Goal: Task Accomplishment & Management: Complete application form

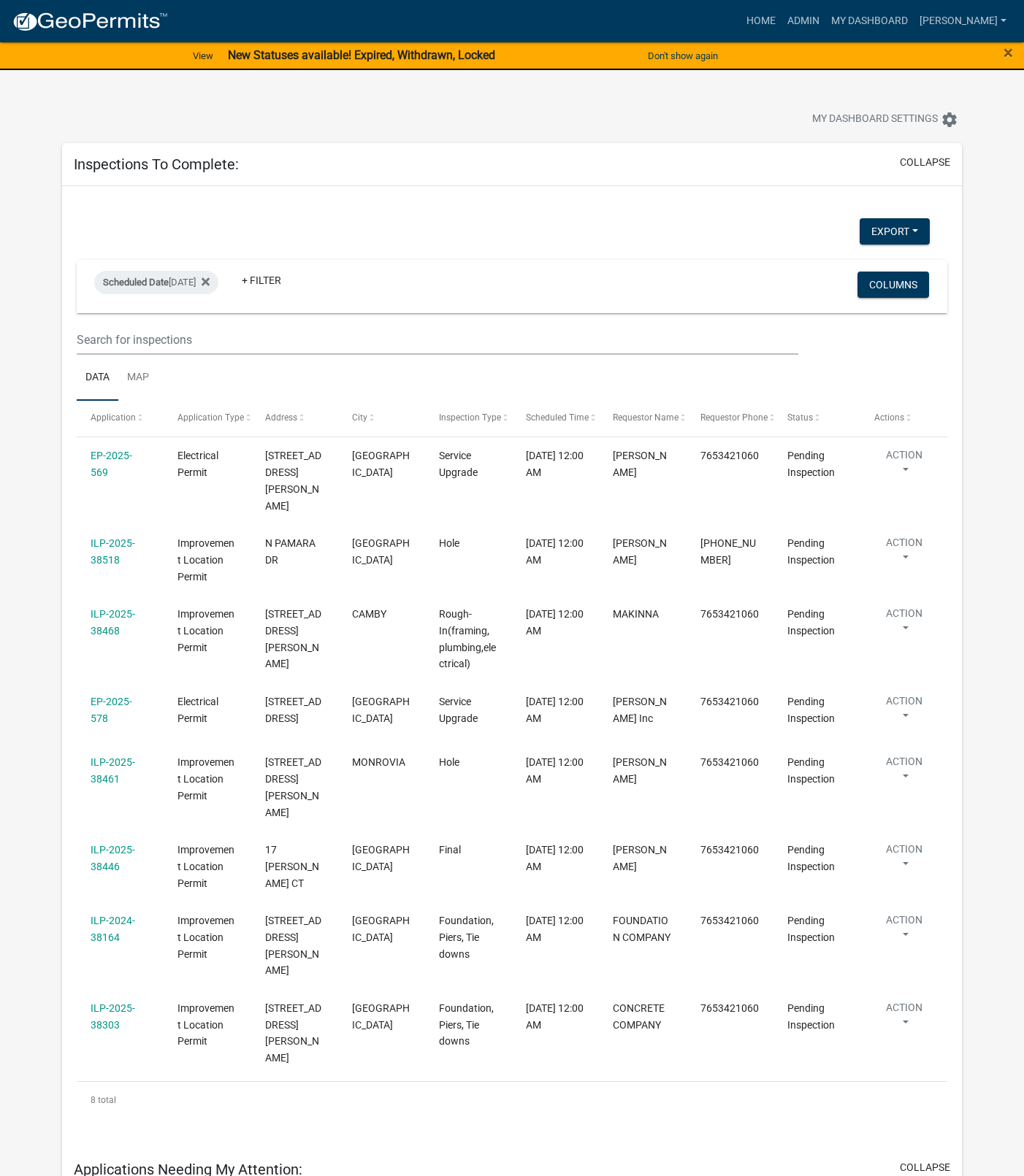
select select "1: 25"
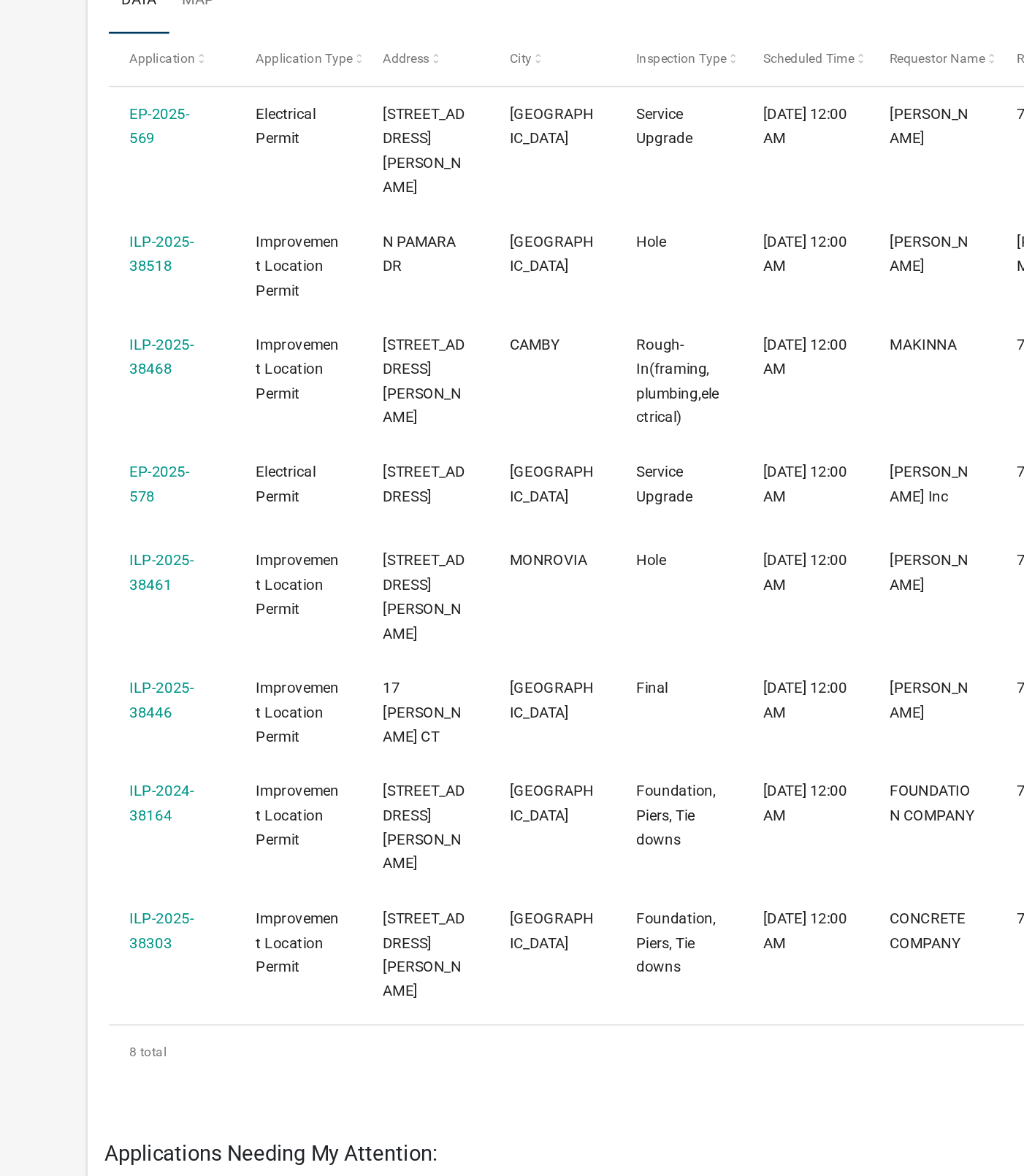
scroll to position [29, 0]
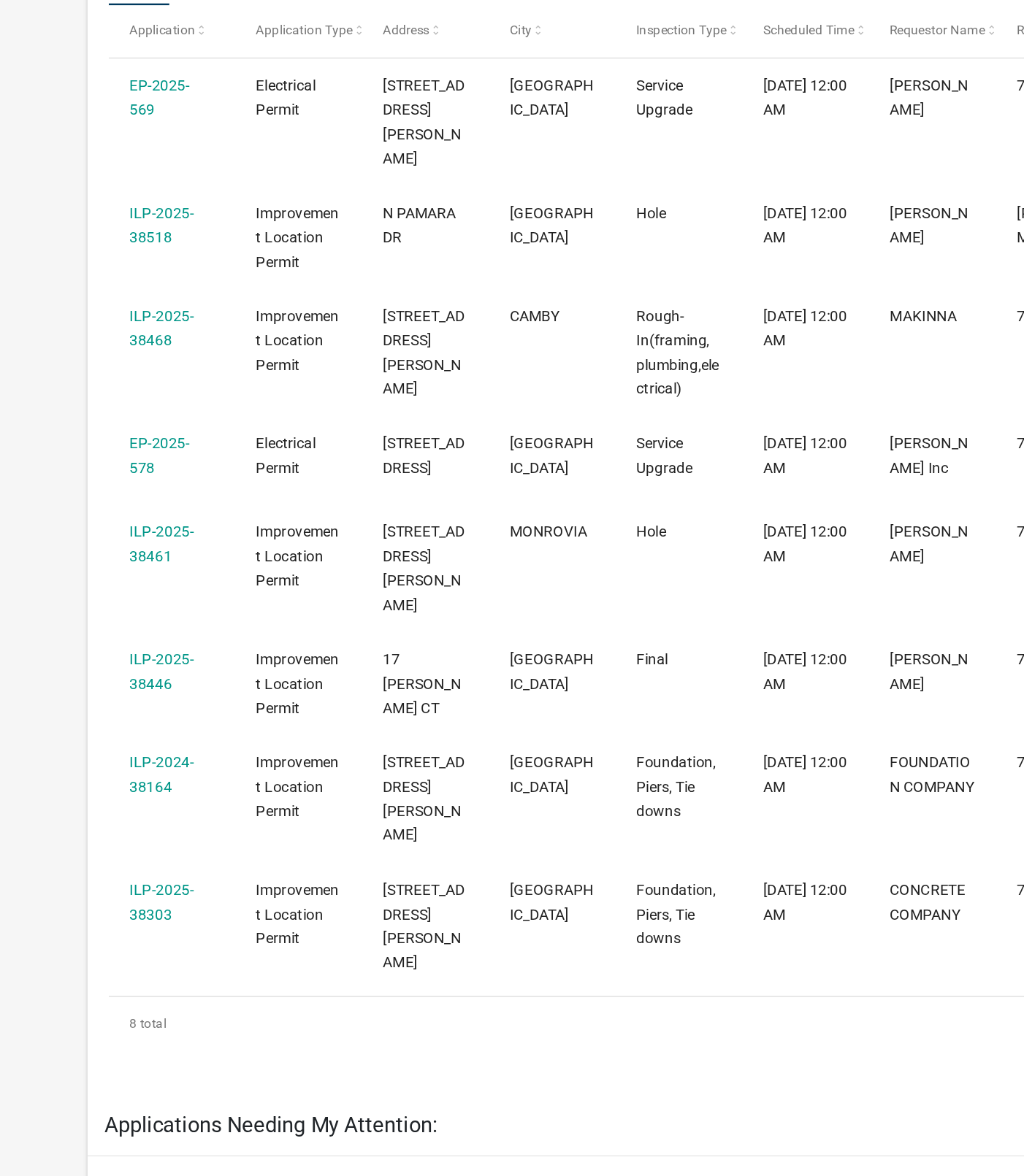
click at [114, 886] on link "ILP-2024-38164" at bounding box center [113, 900] width 45 height 29
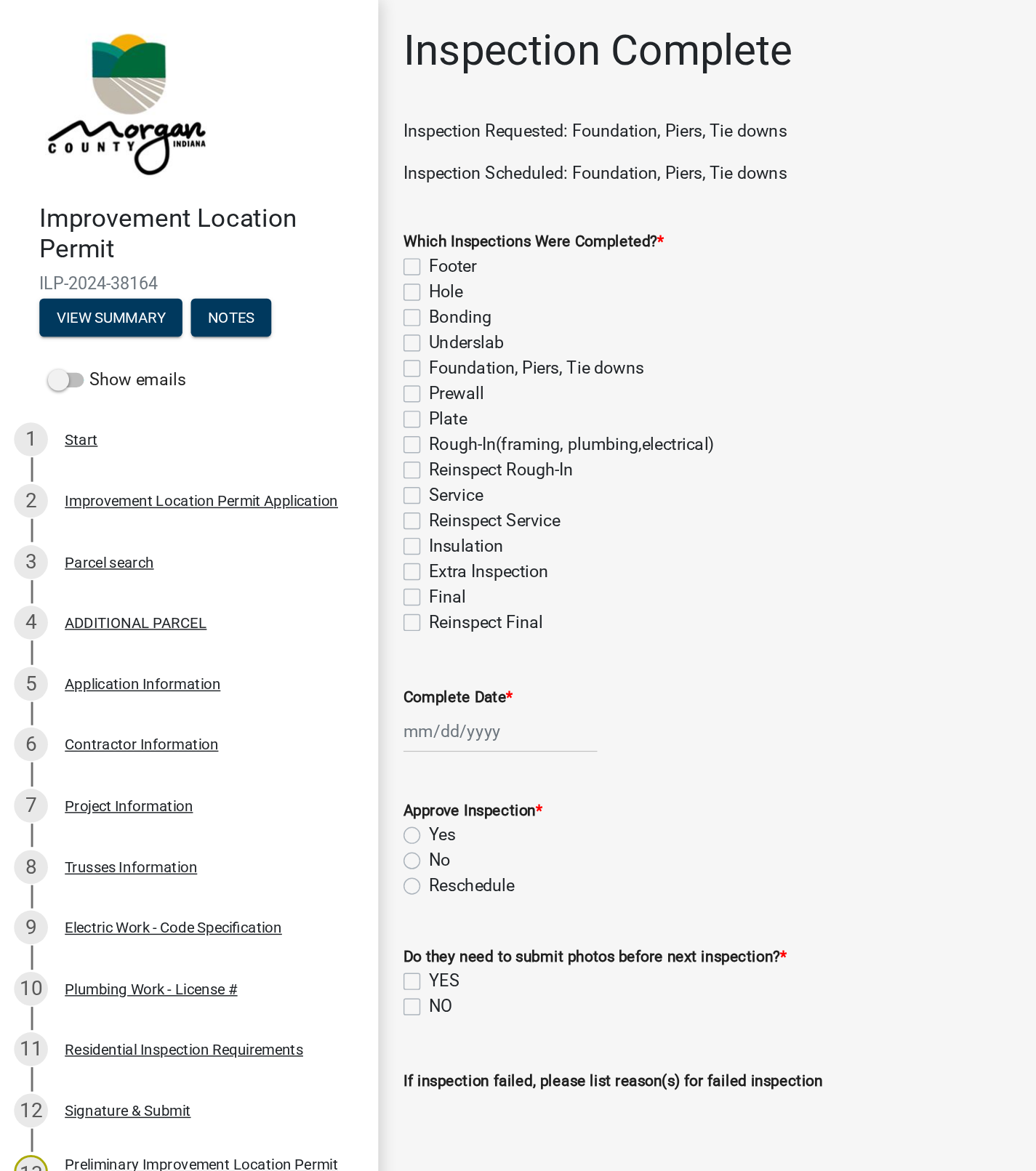
click at [297, 253] on label "Foundation, Piers, Tie downs" at bounding box center [370, 253] width 148 height 17
click at [297, 253] on input "Foundation, Piers, Tie downs" at bounding box center [301, 249] width 9 height 9
checkbox input "true"
checkbox input "false"
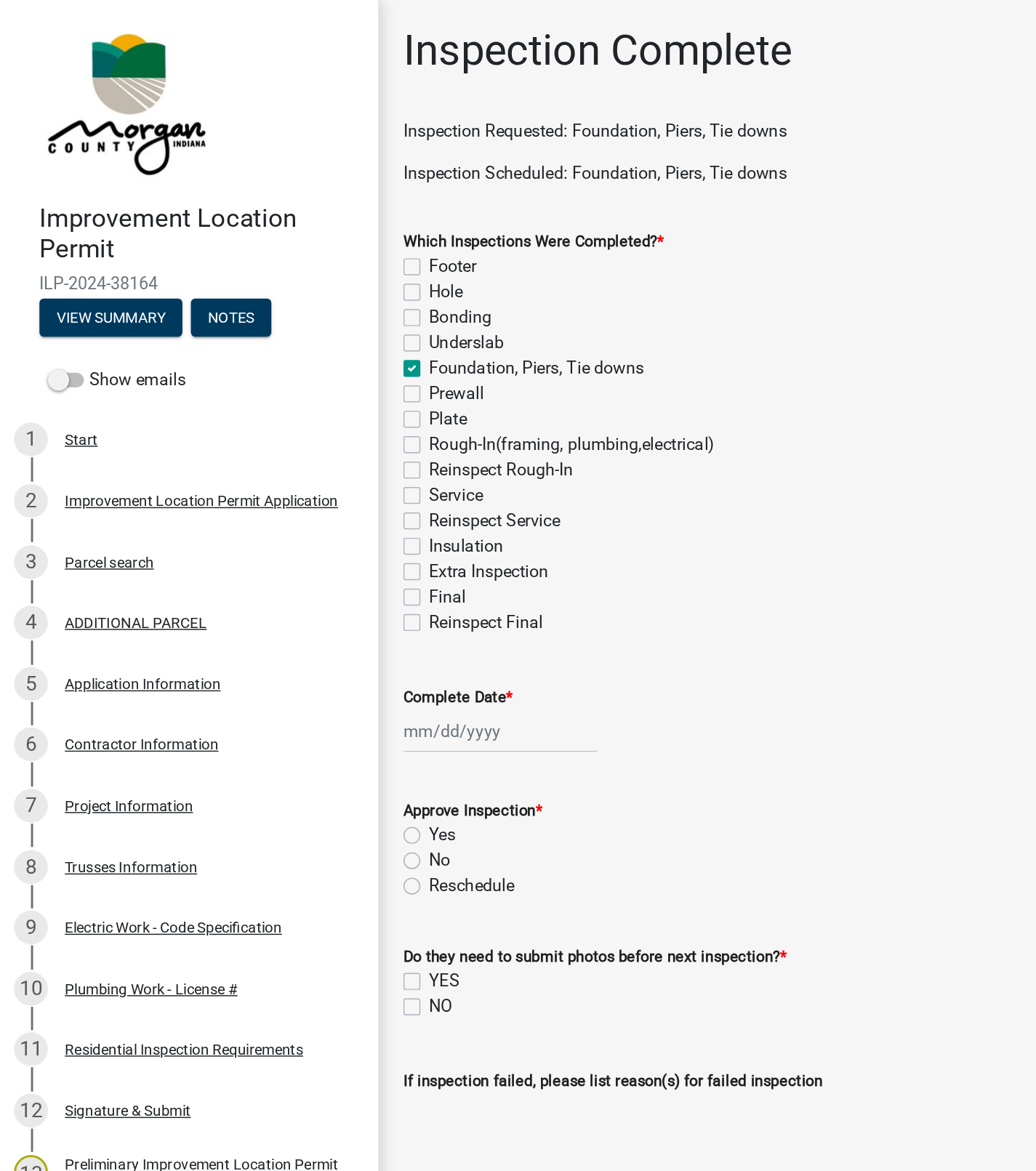
checkbox input "false"
checkbox input "true"
checkbox input "false"
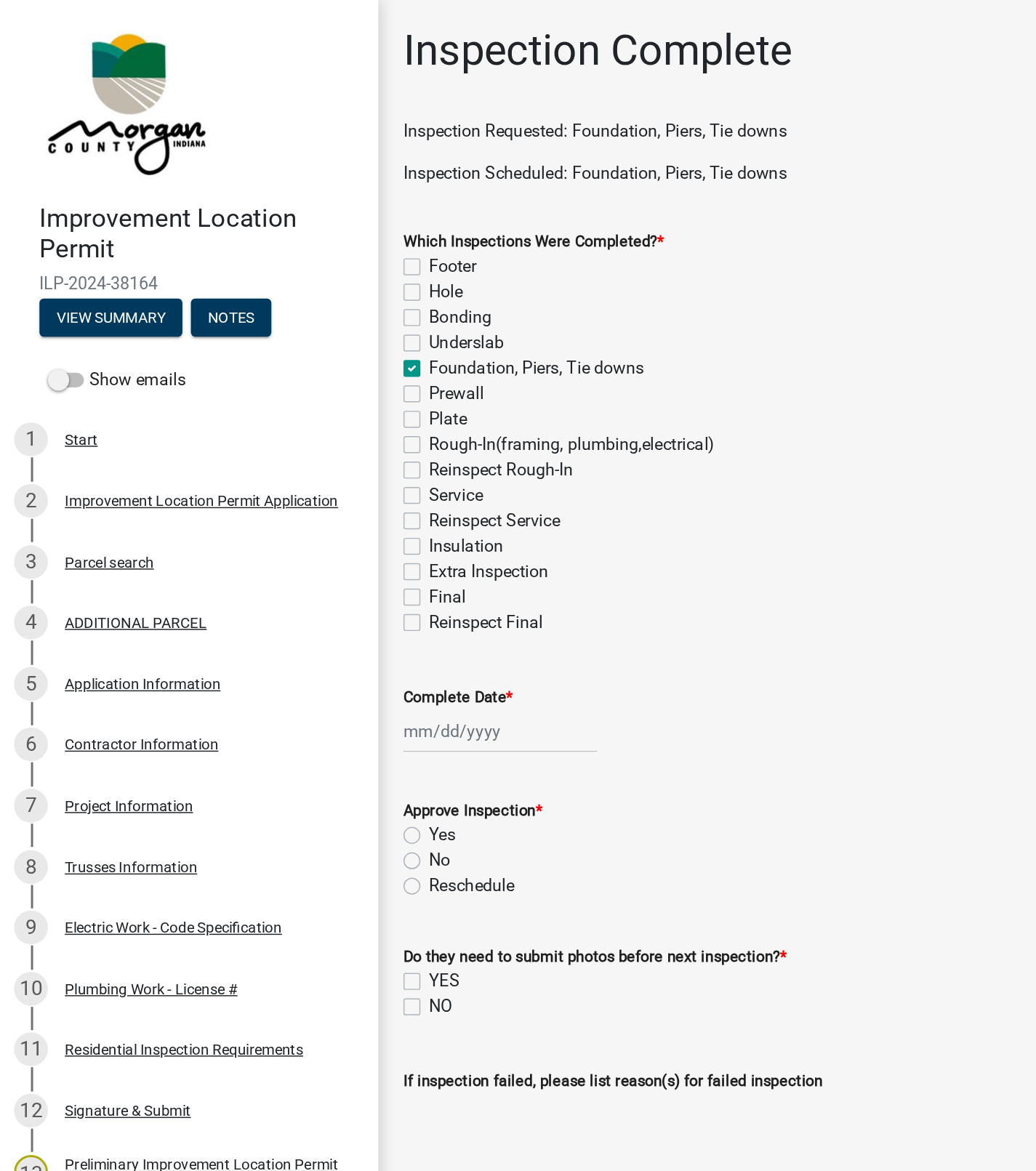
checkbox input "false"
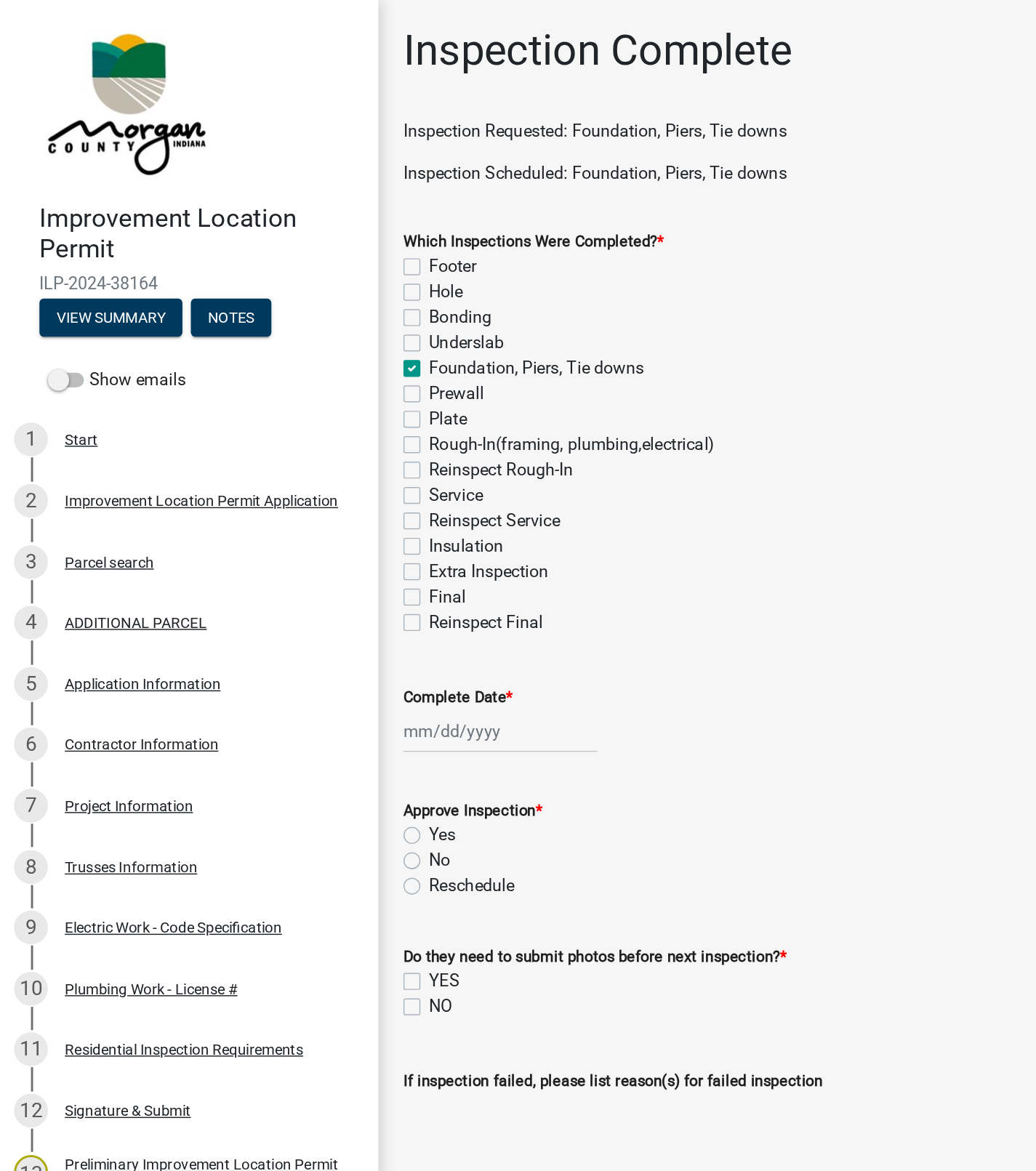
checkbox input "false"
click at [316, 497] on div at bounding box center [346, 501] width 133 height 30
select select "8"
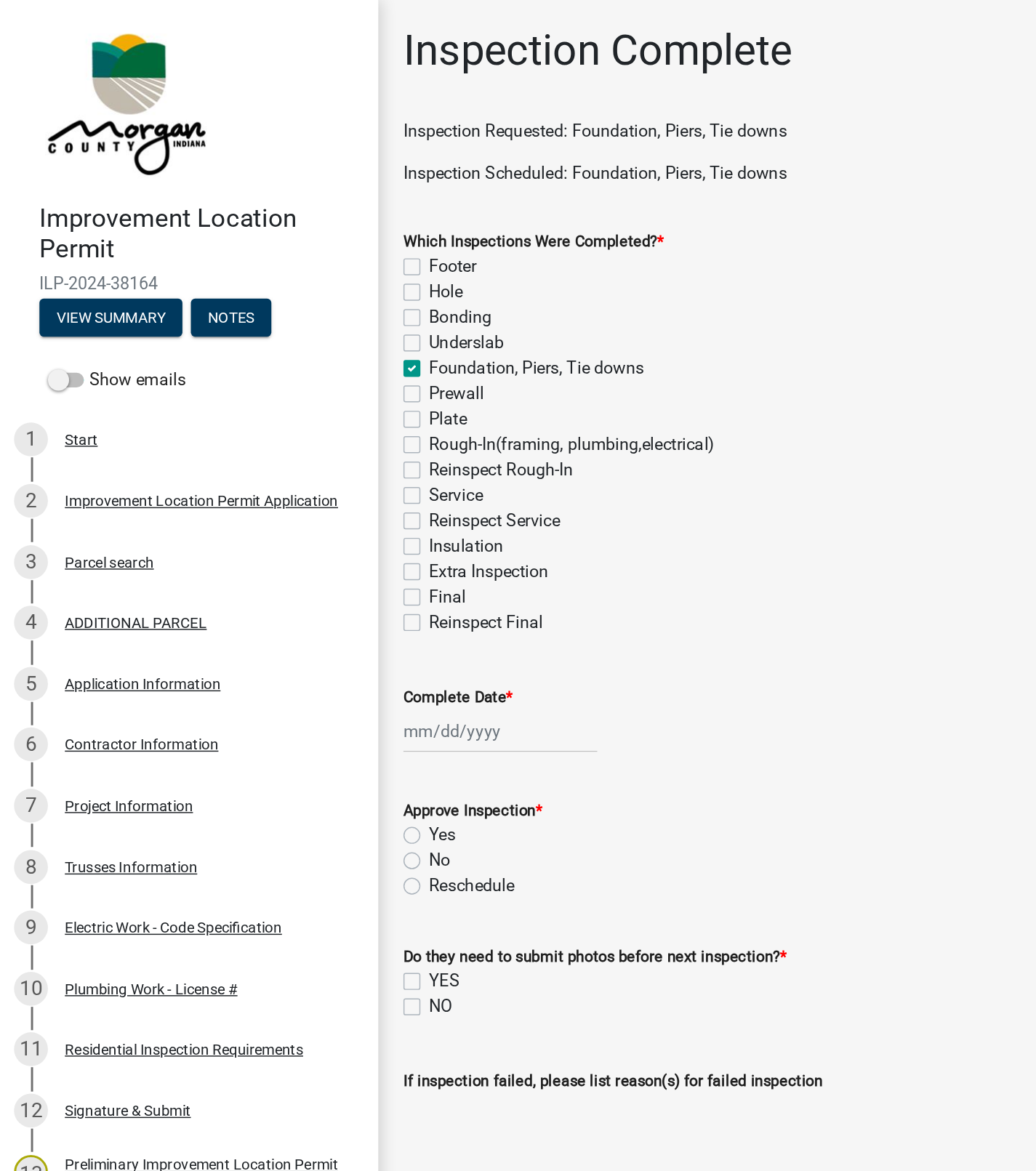
select select "2025"
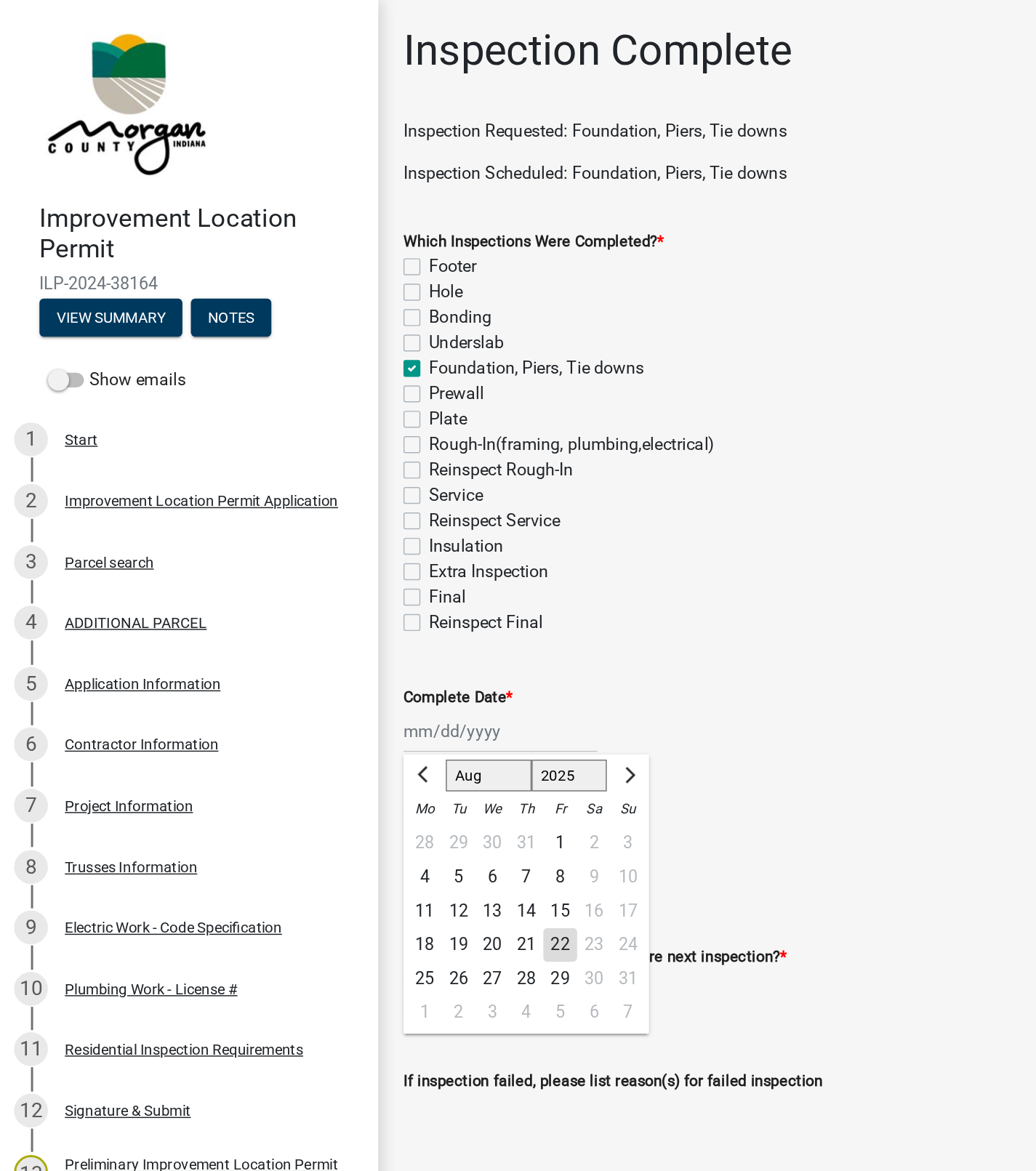
click at [386, 650] on div "22" at bounding box center [387, 649] width 23 height 23
type input "[DATE]"
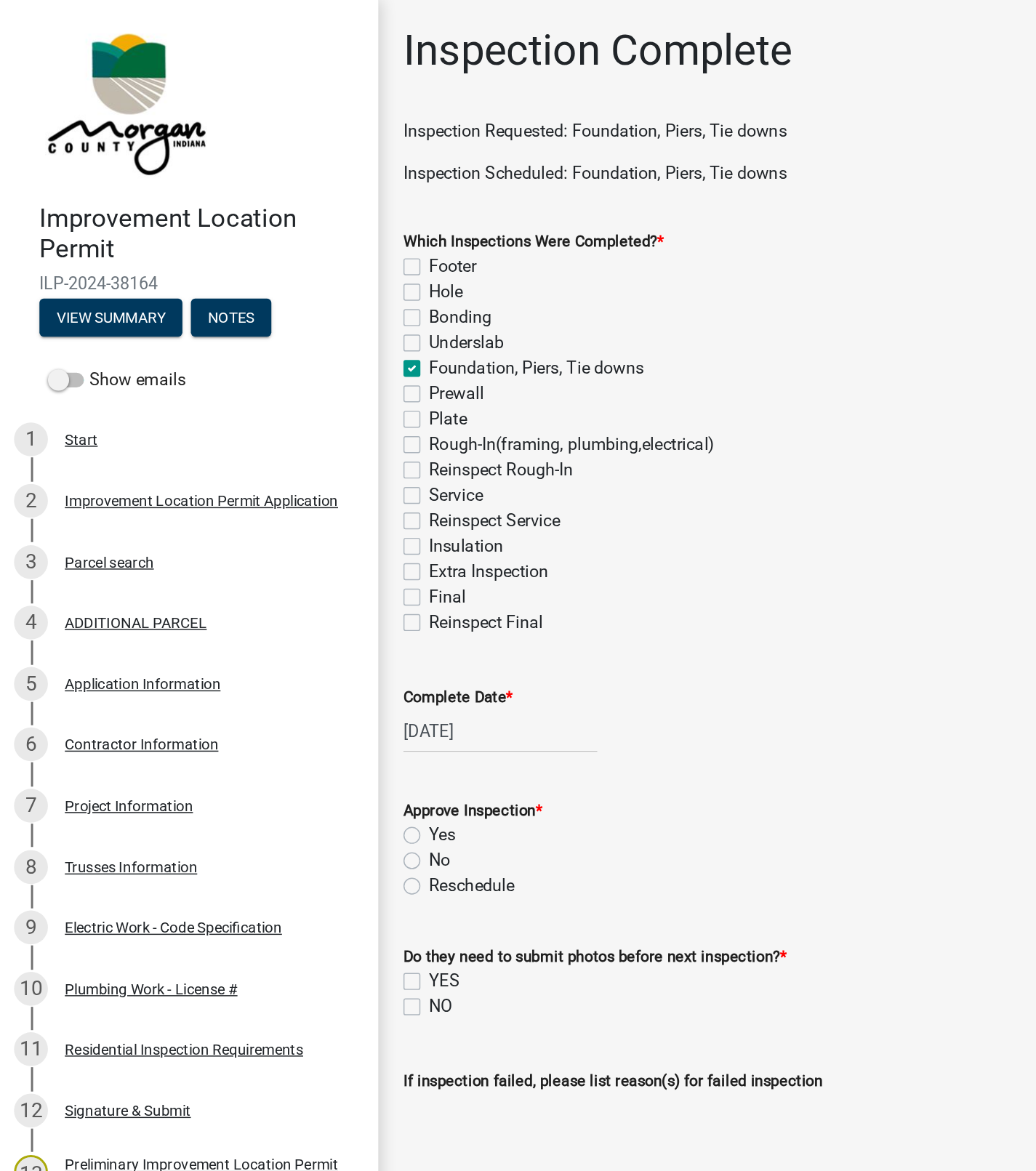
click at [297, 572] on label "Yes" at bounding box center [306, 573] width 18 height 17
click at [297, 572] on input "Yes" at bounding box center [301, 569] width 9 height 9
radio input "true"
click at [297, 696] on label "NO" at bounding box center [305, 691] width 16 height 17
click at [297, 692] on input "NO" at bounding box center [301, 687] width 9 height 9
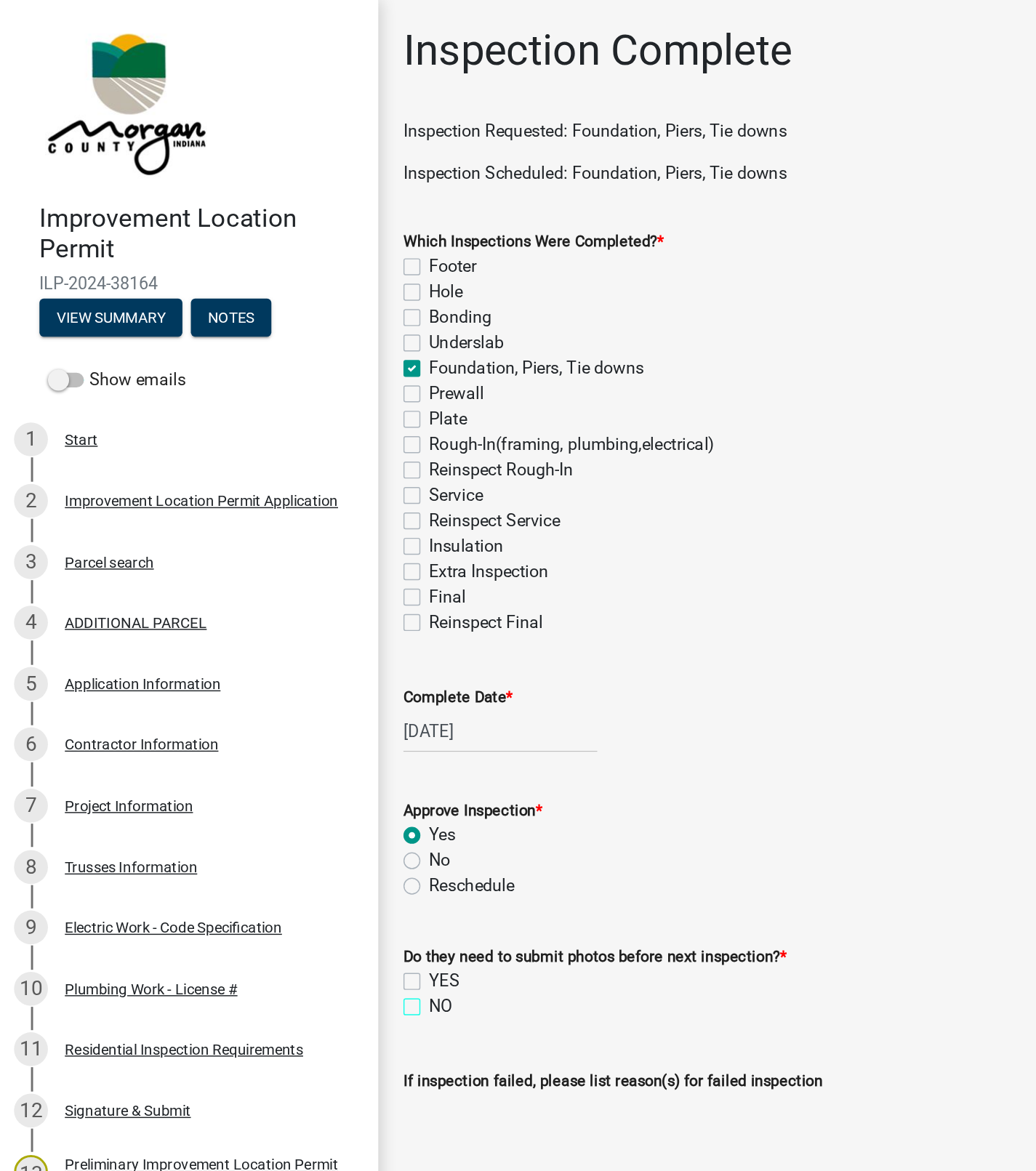
checkbox input "true"
checkbox input "false"
checkbox input "true"
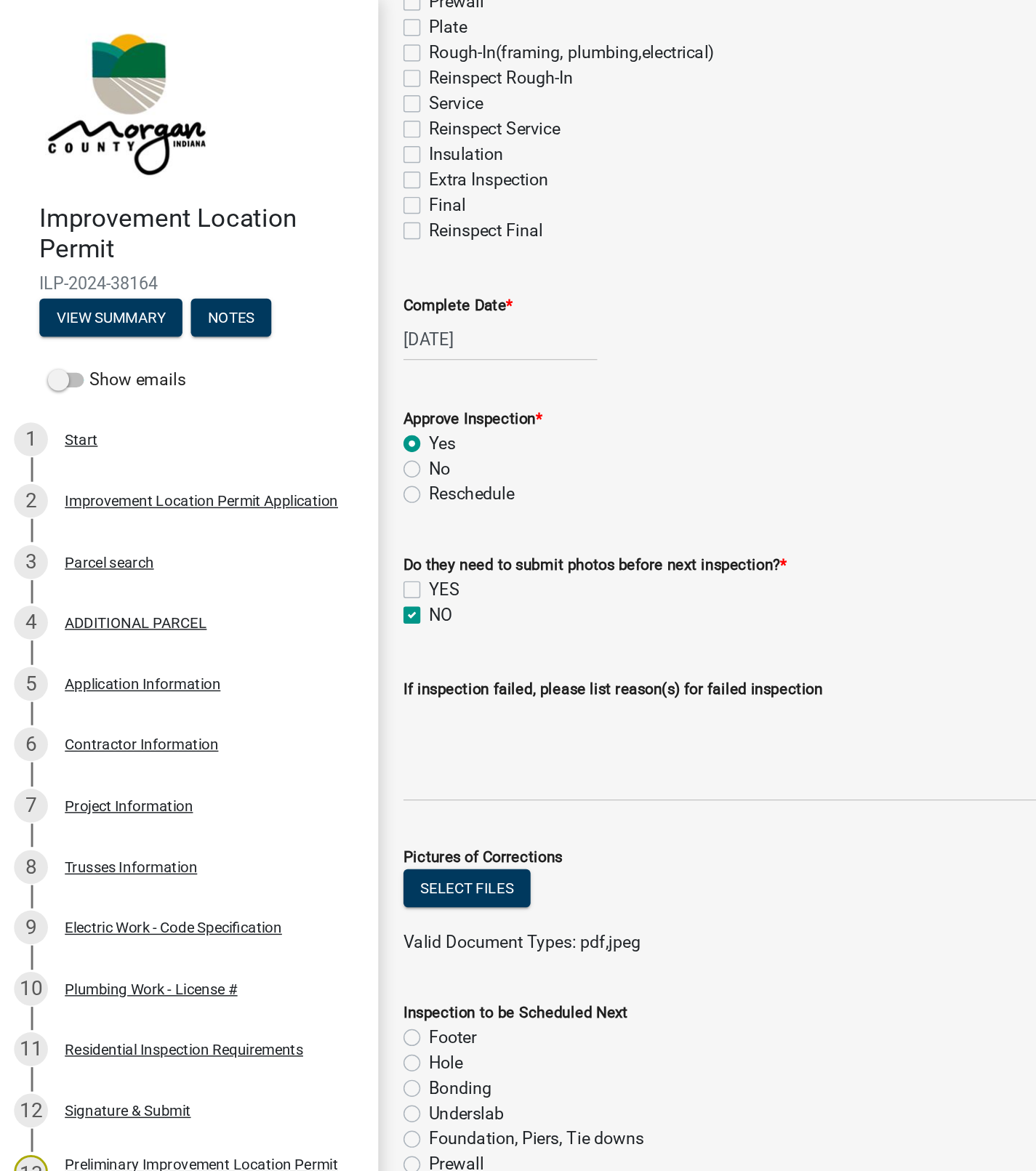
scroll to position [295, 0]
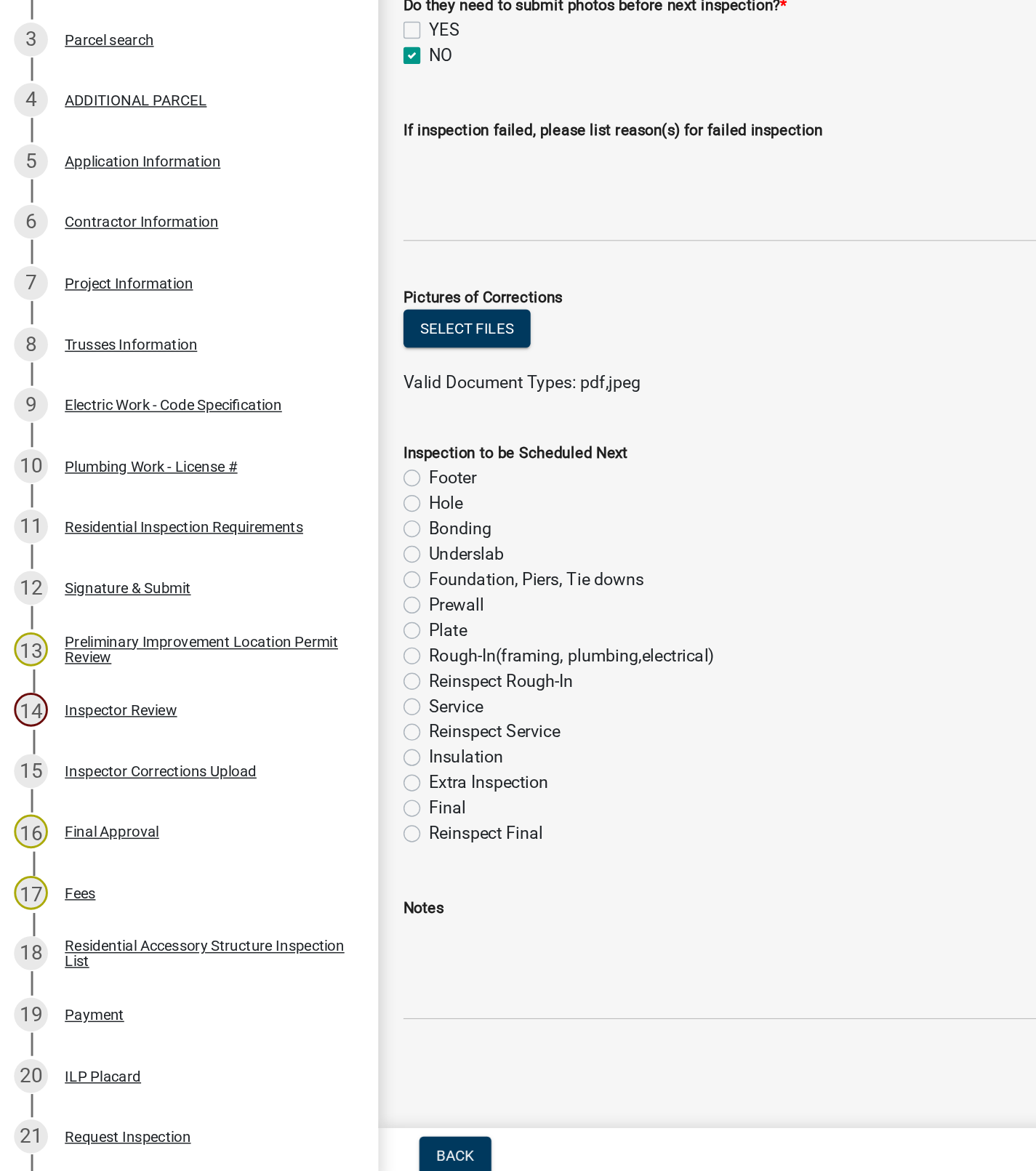
click at [297, 797] on label "Plate" at bounding box center [310, 792] width 26 height 17
click at [297, 793] on input "Plate" at bounding box center [301, 787] width 9 height 9
radio input "true"
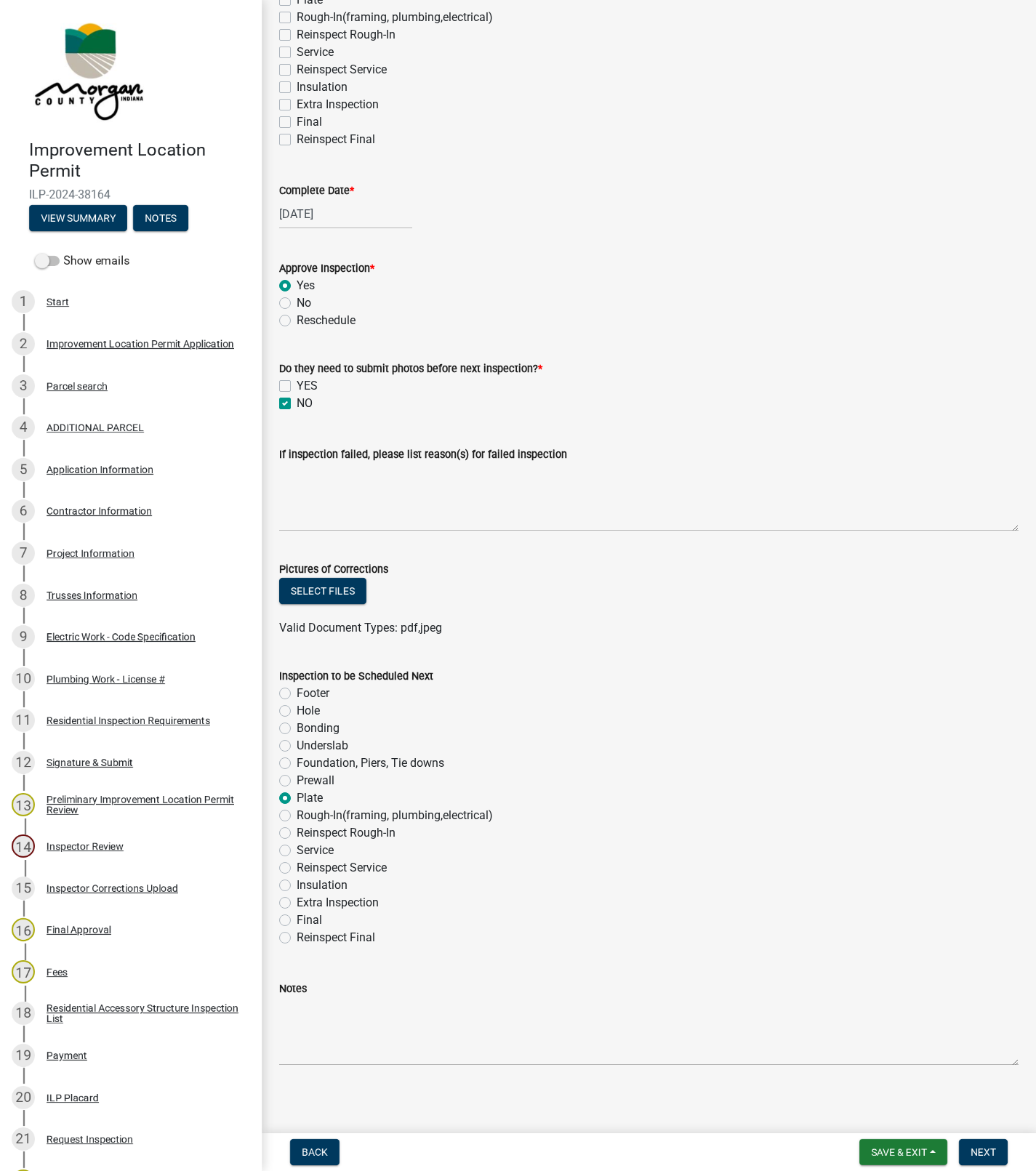
scroll to position [278, 0]
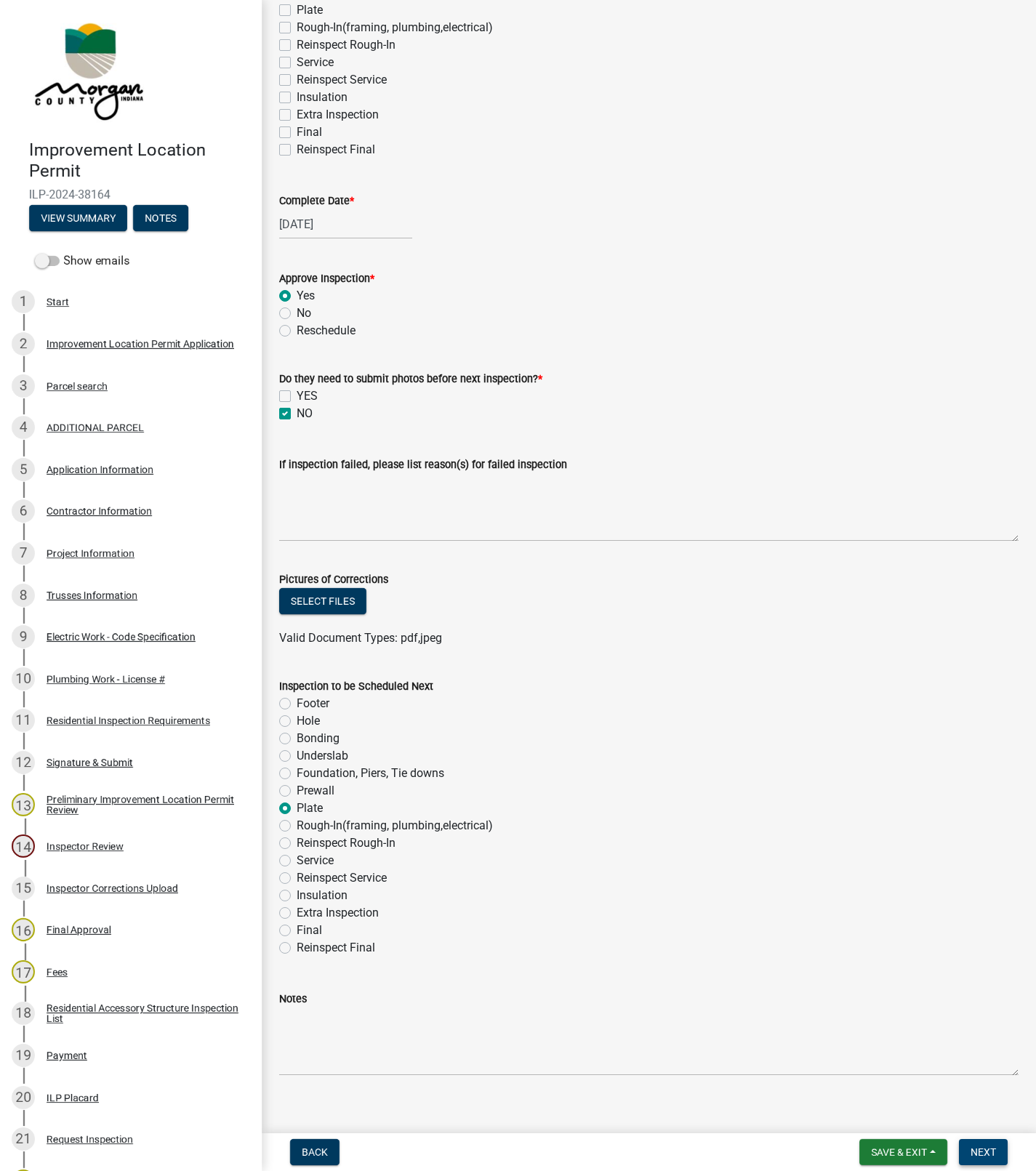
click at [987, 1151] on span "Next" at bounding box center [983, 1153] width 25 height 12
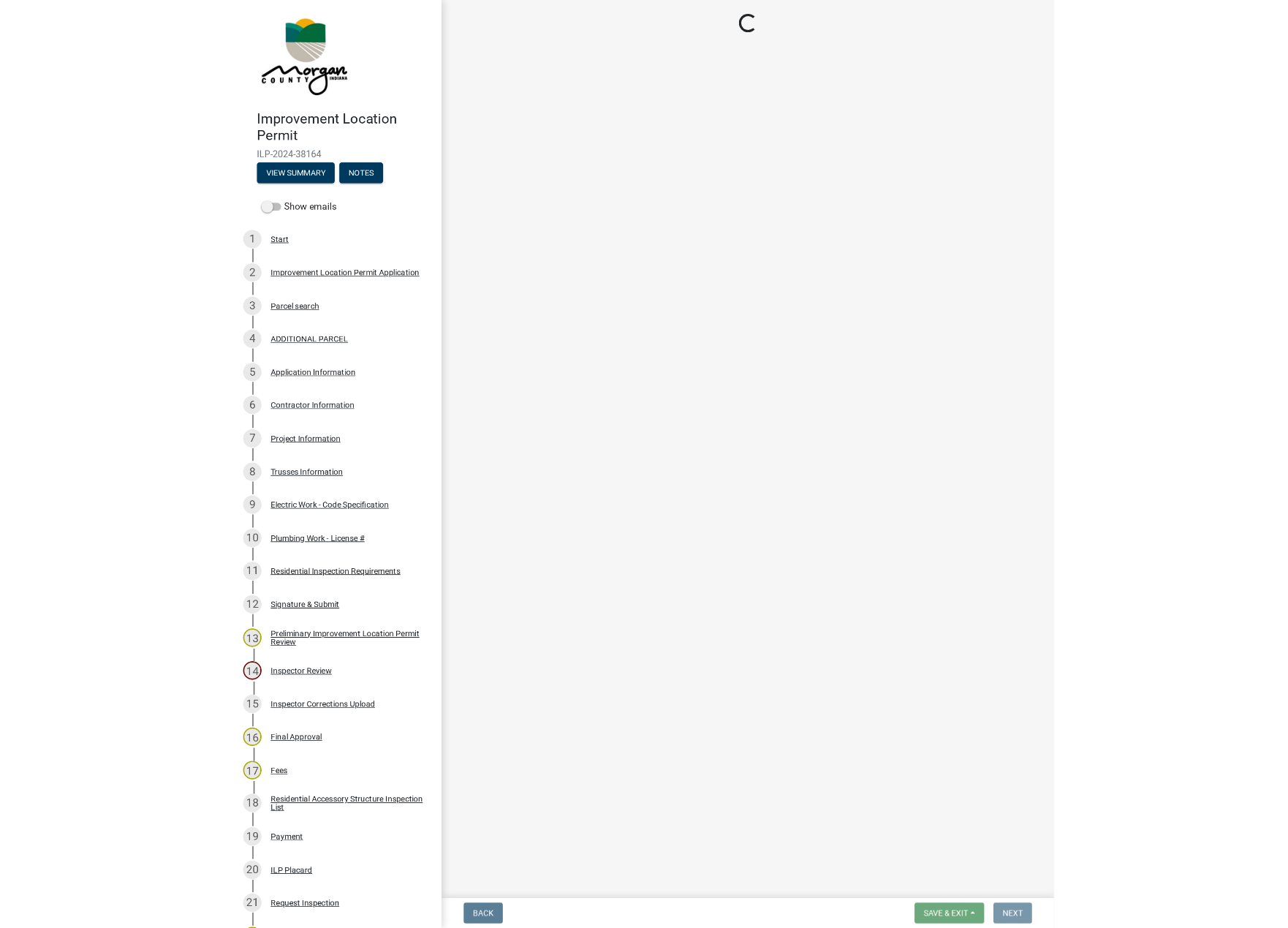
scroll to position [0, 0]
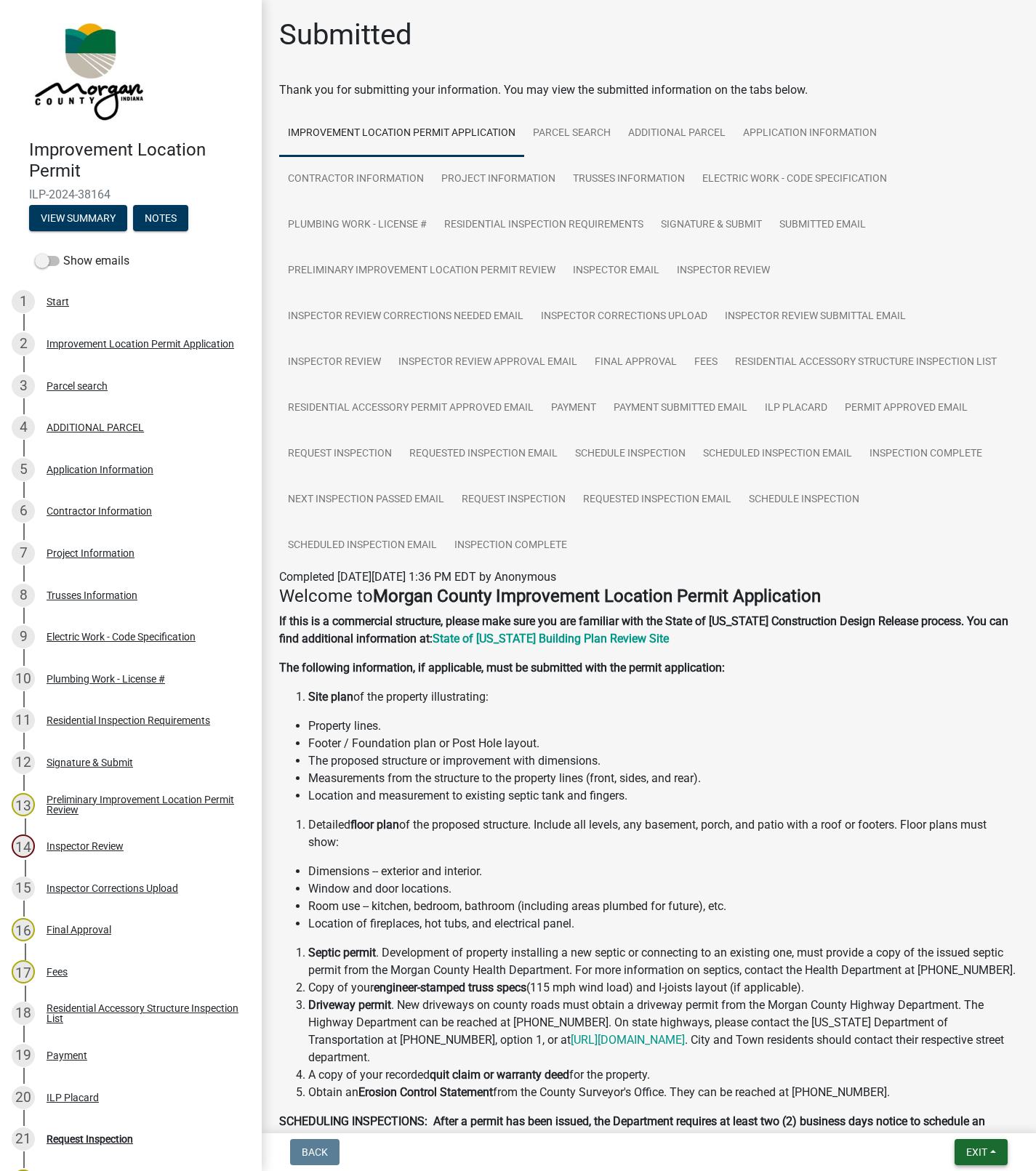
click at [977, 1152] on span "Exit" at bounding box center [976, 1153] width 21 height 12
click at [938, 1111] on button "Save & Exit" at bounding box center [949, 1116] width 116 height 35
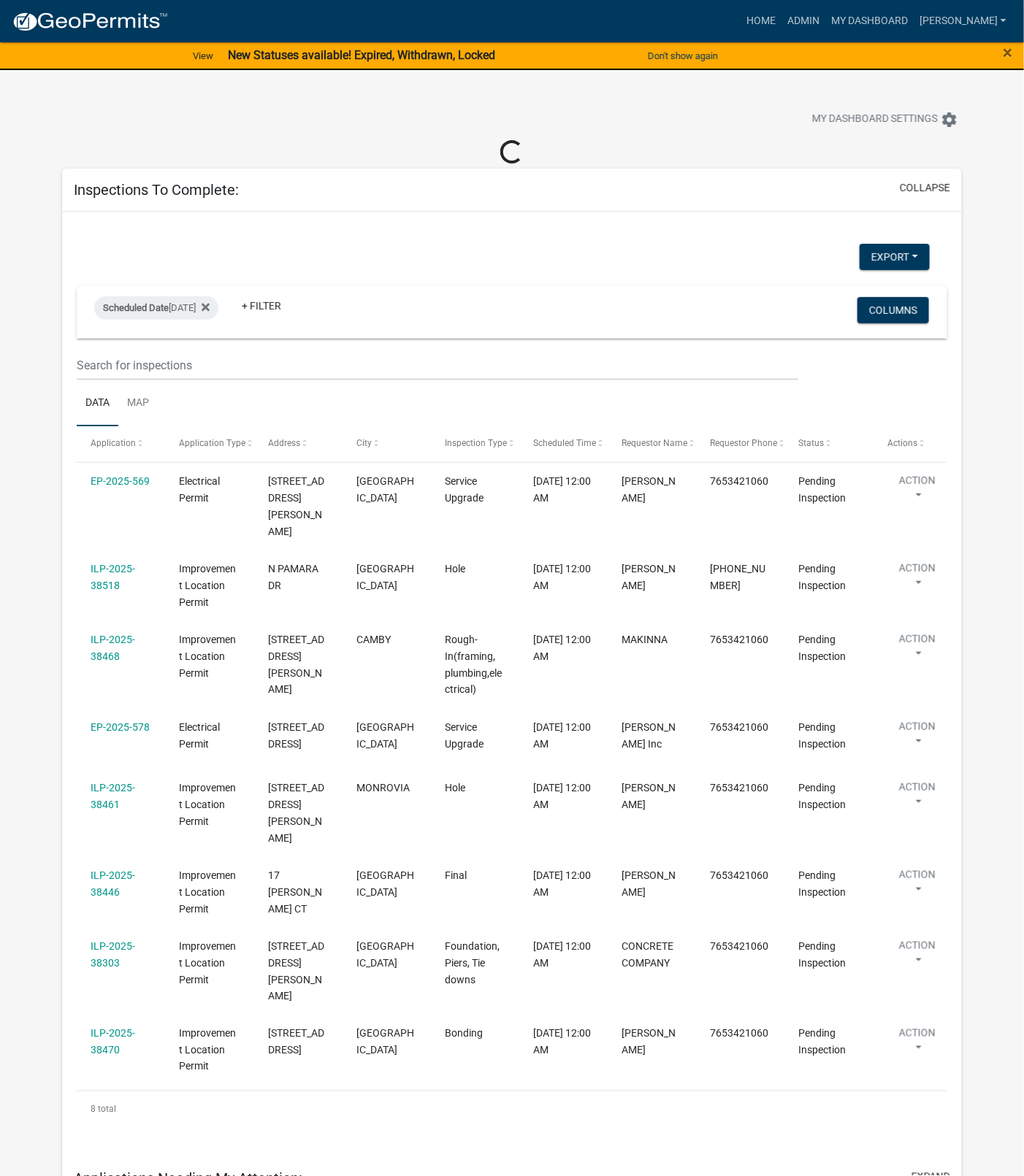
select select "1: 25"
